Goal: Task Accomplishment & Management: Complete application form

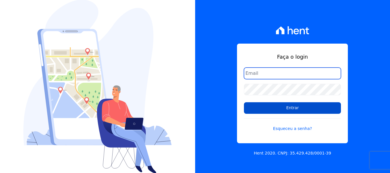
type input "[EMAIL_ADDRESS][DOMAIN_NAME]"
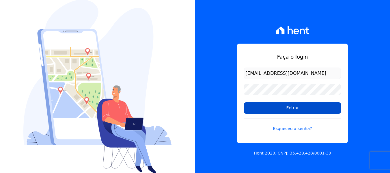
click at [319, 107] on input "Entrar" at bounding box center [292, 108] width 97 height 12
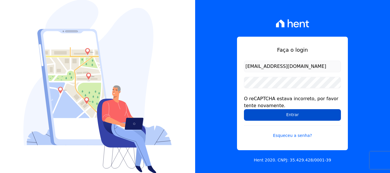
click at [280, 114] on input "Entrar" at bounding box center [292, 115] width 97 height 12
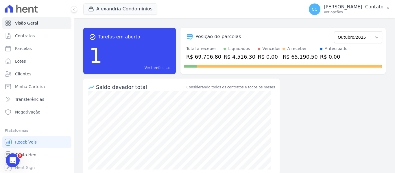
click at [110, 2] on div "Alexandria Condomínios Alexandria Alexandria Condomínios LEIDENS INCORPORACOES …" at bounding box center [192, 9] width 218 height 19
click at [111, 7] on button "Alexandria Condomínios" at bounding box center [120, 8] width 74 height 11
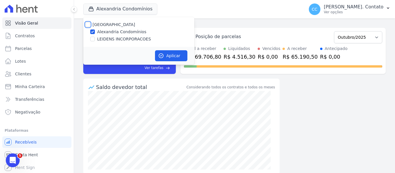
click at [89, 23] on input "[GEOGRAPHIC_DATA]" at bounding box center [87, 24] width 5 height 5
checkbox input "true"
click at [183, 55] on button "Aplicar" at bounding box center [171, 55] width 32 height 11
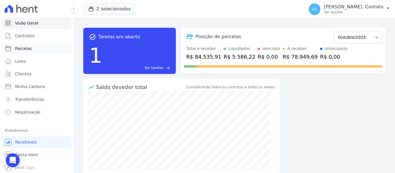
drag, startPoint x: 33, startPoint y: 48, endPoint x: 38, endPoint y: 52, distance: 6.4
click at [33, 48] on link "Parcelas" at bounding box center [36, 49] width 69 height 12
select select
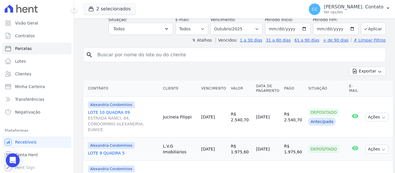
scroll to position [87, 0]
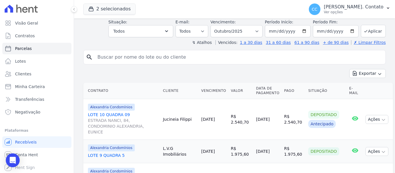
drag, startPoint x: 165, startPoint y: 105, endPoint x: 239, endPoint y: 117, distance: 74.6
click at [239, 117] on tr "Alexandria Condomínios LOTE 10 QUADRA 09 ESTRADA NANCI, 84, CONDOMINIO ALEXANDR…" at bounding box center [237, 119] width 309 height 41
copy tr "Jucineia Filippi 01/10/2025 R$ 2.540,70"
drag, startPoint x: 220, startPoint y: 110, endPoint x: 225, endPoint y: 111, distance: 5.3
copy tr "Jucineia Filippi 01/10/2025 R$ 2.540,70"
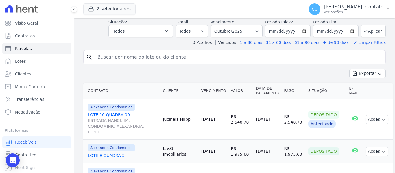
scroll to position [116, 0]
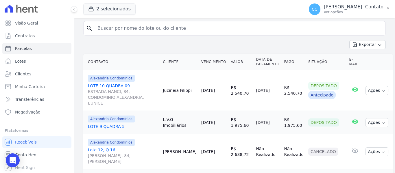
drag, startPoint x: 162, startPoint y: 107, endPoint x: 222, endPoint y: 119, distance: 61.1
click at [222, 119] on tr "Alexandria Condomínios LOTE 9 QUADRA 5 L.V.G Imobiliários 07/10/2025 R$ 1.975,6…" at bounding box center [237, 122] width 309 height 23
click at [200, 120] on td "07/10/2025" at bounding box center [213, 122] width 29 height 23
drag, startPoint x: 167, startPoint y: 106, endPoint x: 237, endPoint y: 113, distance: 71.1
click at [237, 113] on tr "Alexandria Condomínios LOTE 9 QUADRA 5 L.V.G Imobiliários 07/10/2025 R$ 1.975,6…" at bounding box center [237, 122] width 309 height 23
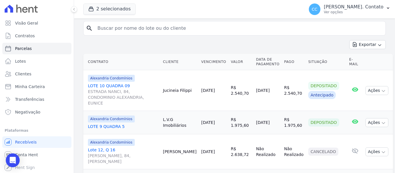
copy tr "L.V.G Imobiliários 07/10/2025 R$ 1.975,60"
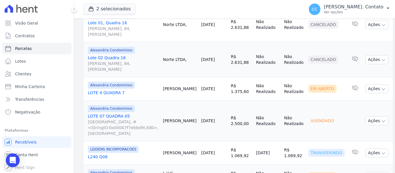
scroll to position [318, 0]
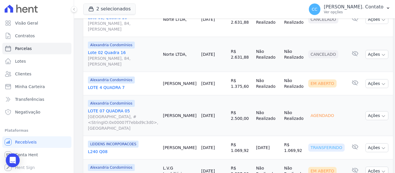
drag, startPoint x: 165, startPoint y: 107, endPoint x: 238, endPoint y: 116, distance: 73.1
click at [238, 136] on tr "LEIDENS INCORPORACOES L240 Q08 Roselin Botelho 12/10/2025 R$ 1.069,92 09/10/202…" at bounding box center [237, 147] width 309 height 23
copy tr "Roselin Botelho 12/10/2025 R$ 1.069,92"
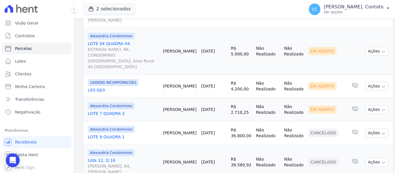
scroll to position [702, 0]
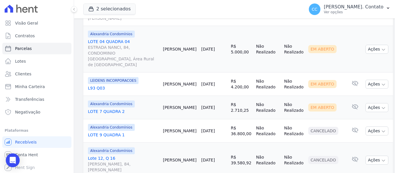
select select
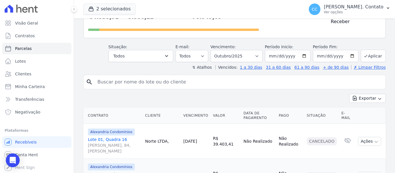
scroll to position [171, 0]
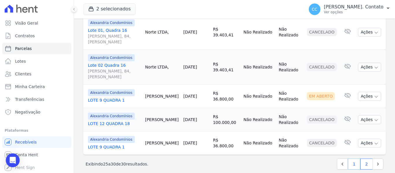
click at [352, 159] on link "1" at bounding box center [353, 164] width 12 height 11
select select
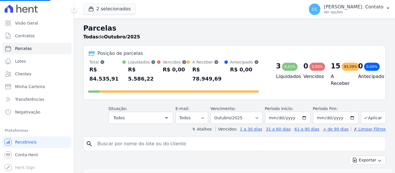
select select
click at [41, 153] on link "Conta Hent" at bounding box center [36, 155] width 69 height 12
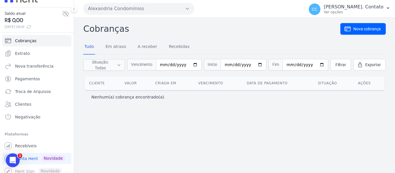
scroll to position [14, 0]
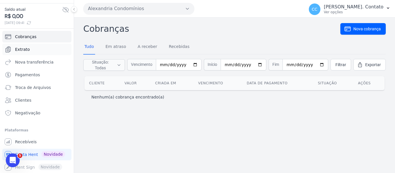
click at [20, 47] on span "Extrato" at bounding box center [22, 50] width 15 height 6
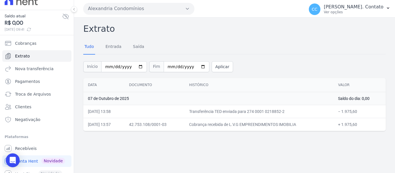
scroll to position [14, 0]
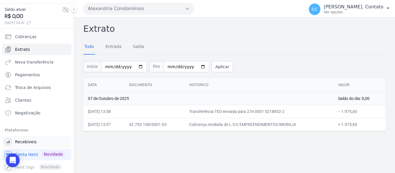
click at [28, 143] on span "Recebíveis" at bounding box center [26, 142] width 22 height 6
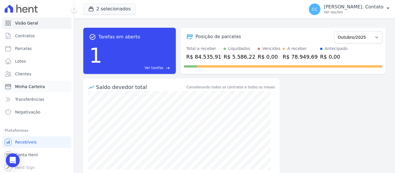
click at [21, 84] on span "Minha Carteira" at bounding box center [30, 87] width 30 height 6
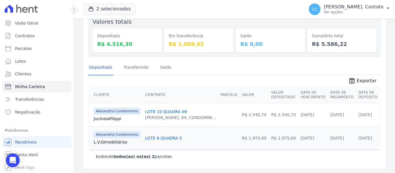
scroll to position [61, 0]
click at [25, 154] on span "Conta Hent" at bounding box center [26, 155] width 23 height 6
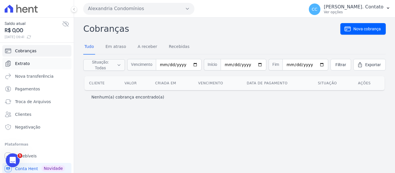
click at [28, 63] on span "Extrato" at bounding box center [22, 64] width 15 height 6
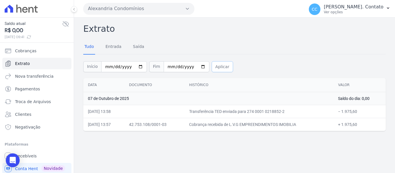
click at [211, 69] on button "Aplicar" at bounding box center [221, 66] width 21 height 11
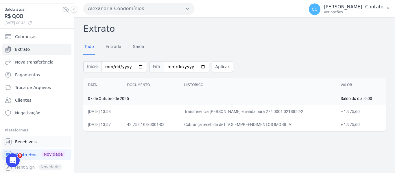
click at [30, 140] on span "Recebíveis" at bounding box center [26, 142] width 22 height 6
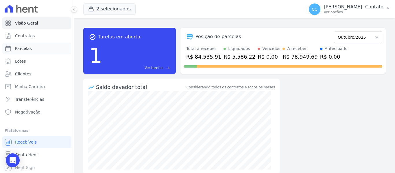
click at [27, 46] on span "Parcelas" at bounding box center [23, 49] width 17 height 6
select select
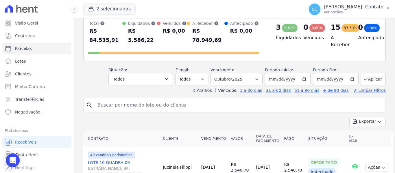
scroll to position [29, 0]
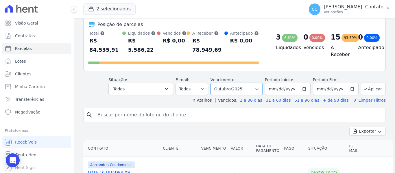
click at [259, 83] on select "Filtrar por período ──────── Todos os meses Março/2023 Abril/2023 Maio/2023 Jun…" at bounding box center [236, 89] width 52 height 12
select select "09/2025"
click at [214, 83] on select "Filtrar por período ──────── Todos os meses Março/2023 Abril/2023 Maio/2023 Jun…" at bounding box center [236, 89] width 52 height 12
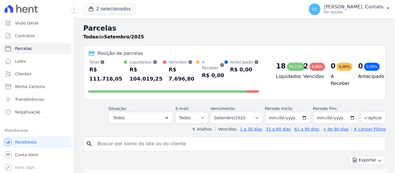
select select
click at [367, 111] on button "Aplicar" at bounding box center [372, 117] width 25 height 12
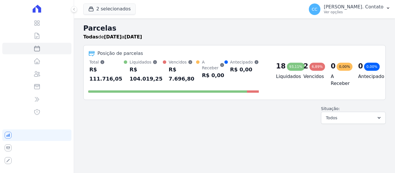
select select
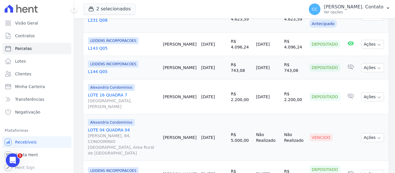
scroll to position [693, 0]
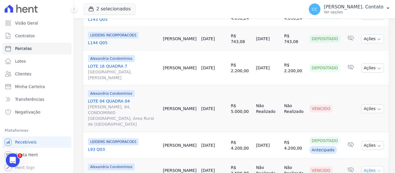
click at [376, 169] on icon "button" at bounding box center [378, 171] width 5 height 5
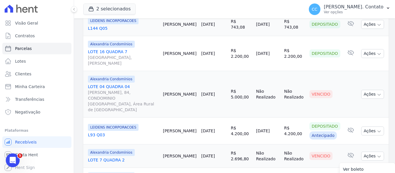
scroll to position [715, 0]
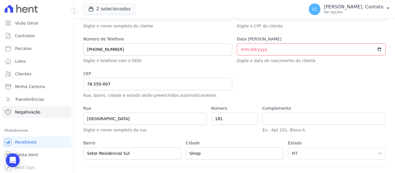
scroll to position [318, 0]
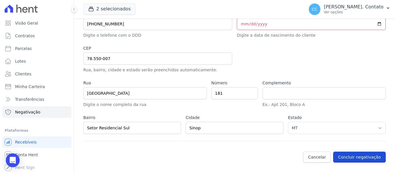
click at [358, 155] on button "Concluir negativação" at bounding box center [359, 157] width 53 height 11
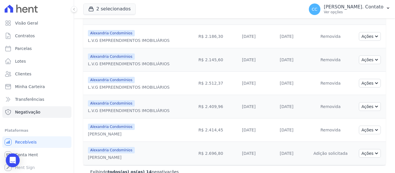
scroll to position [280, 0]
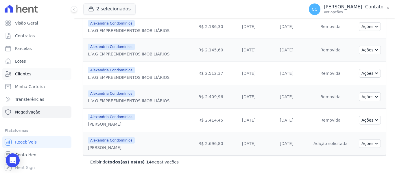
click at [30, 71] on link "Clientes" at bounding box center [36, 74] width 69 height 12
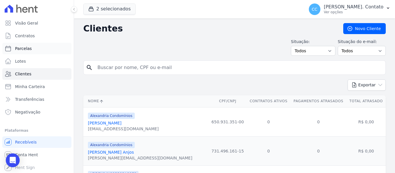
click at [21, 49] on span "Parcelas" at bounding box center [23, 49] width 17 height 6
select select
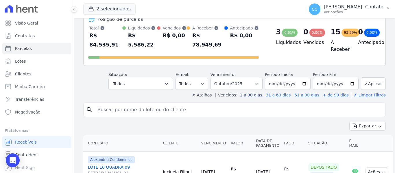
scroll to position [29, 0]
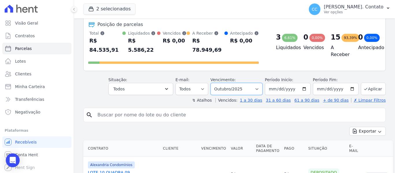
click at [255, 83] on select "Filtrar por período ──────── Todos os meses Março/2023 Abril/2023 Maio/2023 Jun…" at bounding box center [236, 89] width 52 height 12
select select "09/2025"
click at [214, 83] on select "Filtrar por período ──────── Todos os meses Março/2023 Abril/2023 Maio/2023 Jun…" at bounding box center [236, 89] width 52 height 12
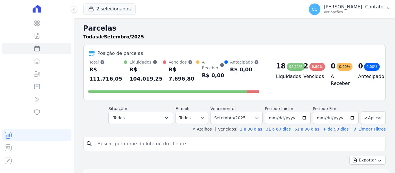
select select
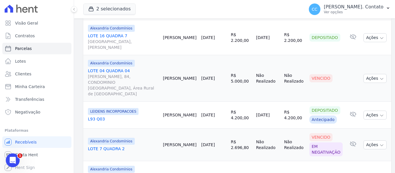
scroll to position [724, 0]
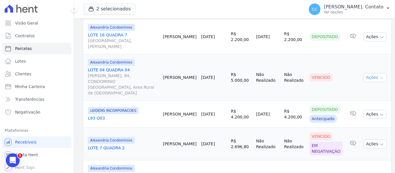
click at [379, 76] on icon "button" at bounding box center [381, 78] width 5 height 5
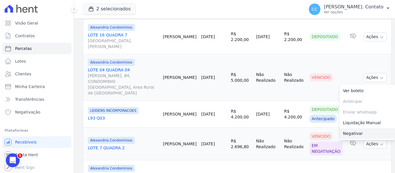
click at [346, 128] on link "Negativar" at bounding box center [366, 133] width 55 height 11
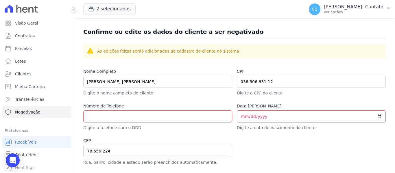
scroll to position [231, 0]
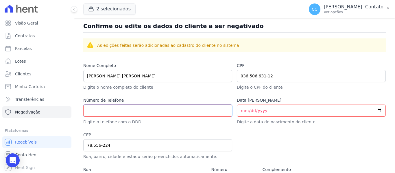
click at [125, 107] on input "Número de Telefone" at bounding box center [157, 111] width 149 height 12
paste input "66 9607-0123"
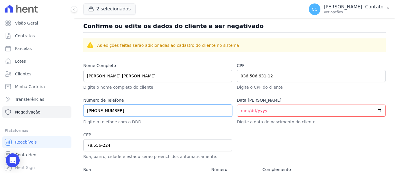
click at [94, 111] on input "66 9607-0123" at bounding box center [157, 111] width 149 height 12
type input "66 99607-0123"
click at [242, 113] on input "Data de Nascimento" at bounding box center [311, 111] width 149 height 12
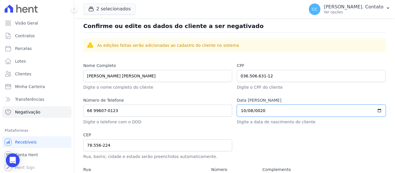
type input "0202-10-08"
type input "1993-10-08"
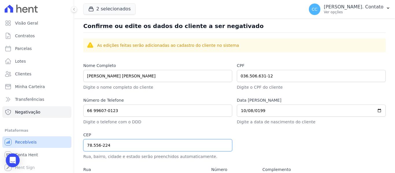
drag, startPoint x: 122, startPoint y: 147, endPoint x: 46, endPoint y: 146, distance: 75.7
click at [47, 146] on div "Visão Geral Contratos Parcelas Lotes Clientes Minha Carteira Transferências Neg…" at bounding box center [197, 86] width 395 height 173
type input "7"
select select
type input "78.550-202"
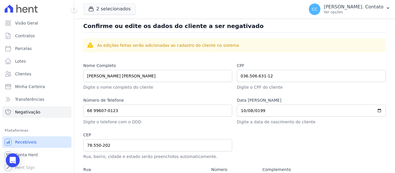
scroll to position [315, 0]
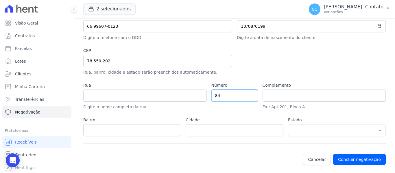
type input "Avenida Governador Júlio Campos"
type input "Setor Comercial"
type input "Sinop"
select select "MT"
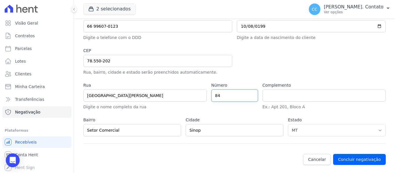
drag, startPoint x: 248, startPoint y: 96, endPoint x: 141, endPoint y: 96, distance: 107.2
click at [139, 95] on div "Nome Completo ANDRE INACIO SILVA NETO Digite o nome completo do cliente CPF 036…" at bounding box center [234, 60] width 302 height 165
type input "1367"
drag, startPoint x: 306, startPoint y: 98, endPoint x: 247, endPoint y: 109, distance: 59.8
click at [247, 109] on div "Nome Completo ANDRE INACIO SILVA NETO Digite o nome completo do cliente CPF 036…" at bounding box center [234, 60] width 302 height 165
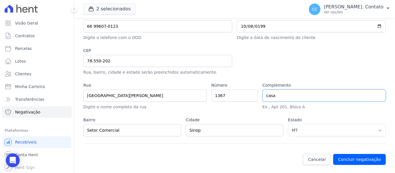
type input "casa"
click at [358, 158] on button "Concluir negativação" at bounding box center [359, 159] width 53 height 11
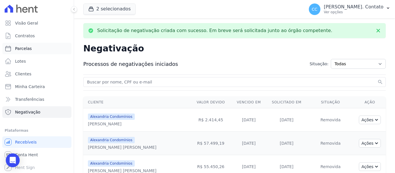
drag, startPoint x: 31, startPoint y: 49, endPoint x: 35, endPoint y: 52, distance: 5.3
click at [31, 49] on link "Parcelas" at bounding box center [36, 49] width 69 height 12
select select
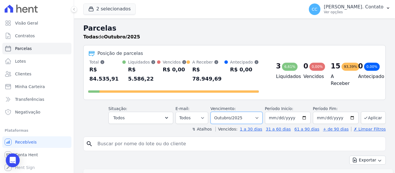
click at [248, 112] on select "Filtrar por período ──────── Todos os meses Março/2023 Abril/2023 Maio/2023 Jun…" at bounding box center [236, 118] width 52 height 12
select select "09/2025"
click at [214, 112] on select "Filtrar por período ──────── Todos os meses Março/2023 Abril/2023 Maio/2023 Jun…" at bounding box center [236, 118] width 52 height 12
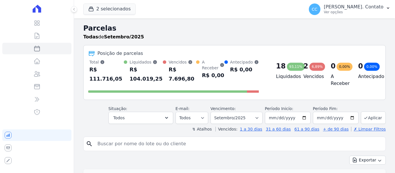
select select
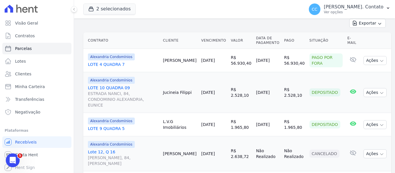
scroll to position [31, 0]
